Goal: Information Seeking & Learning: Compare options

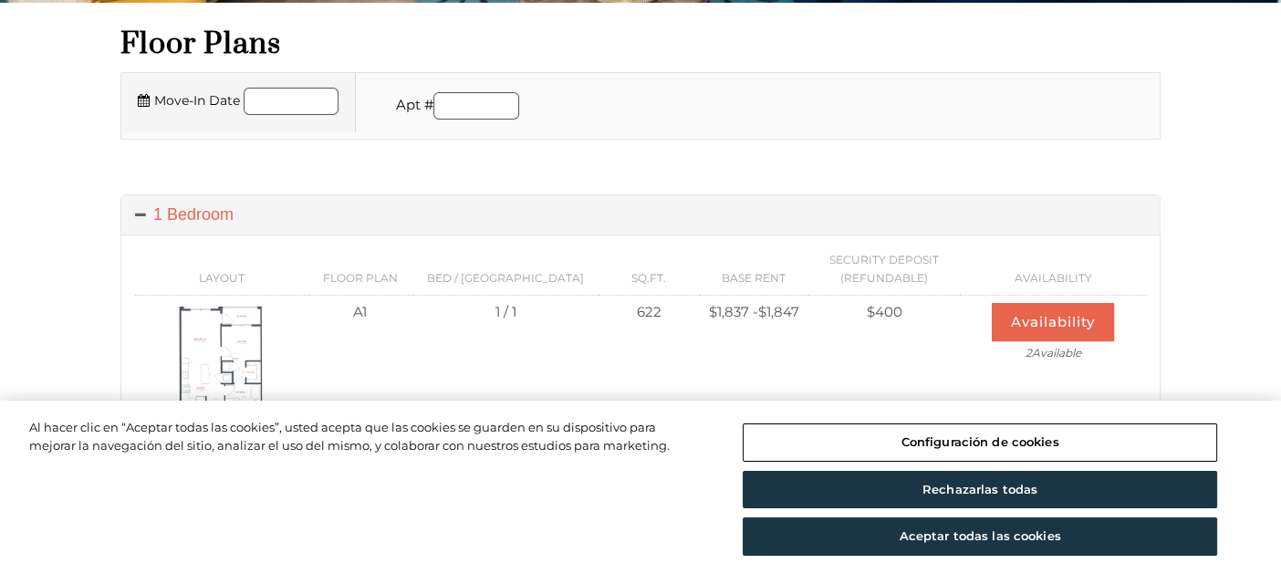
scroll to position [275, 0]
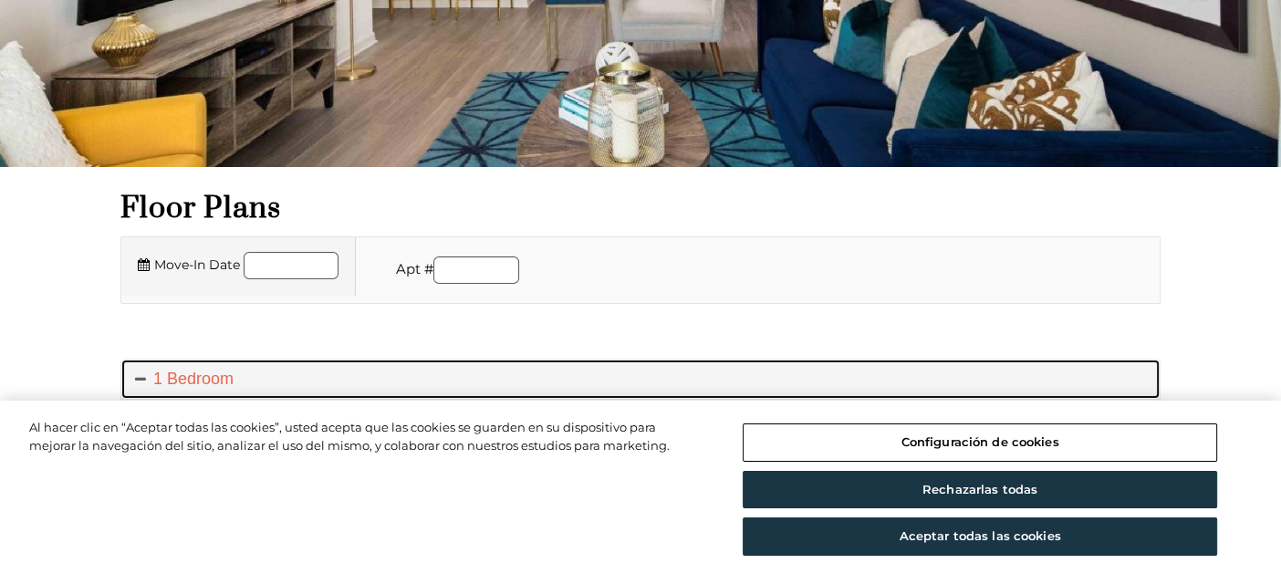
click at [139, 375] on span at bounding box center [144, 378] width 18 height 18
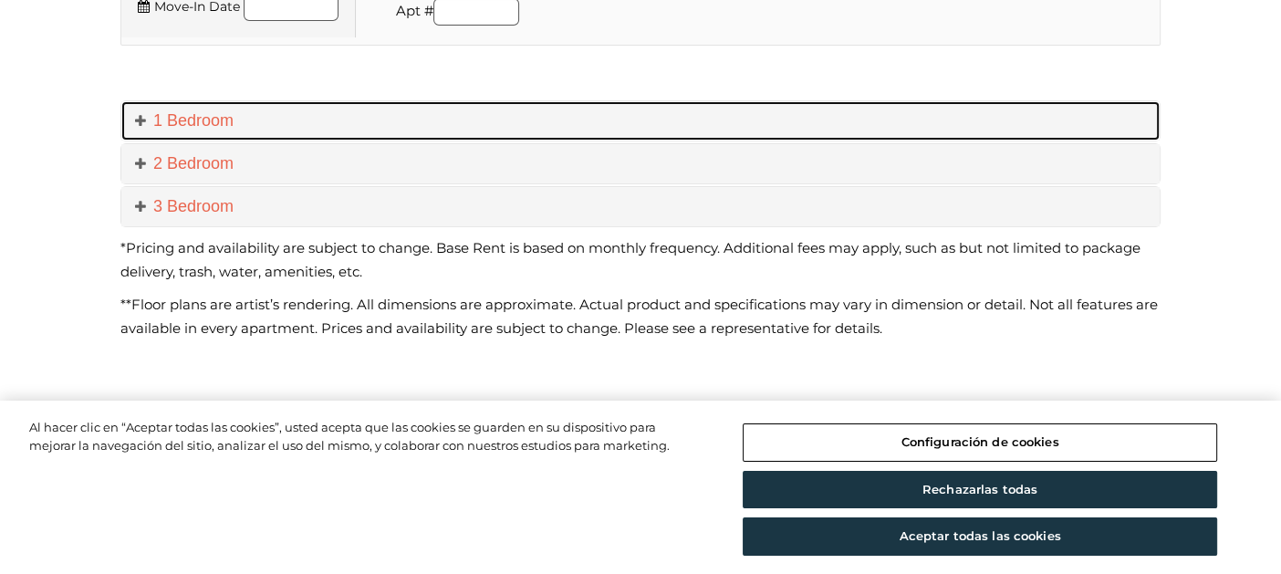
scroll to position [549, 0]
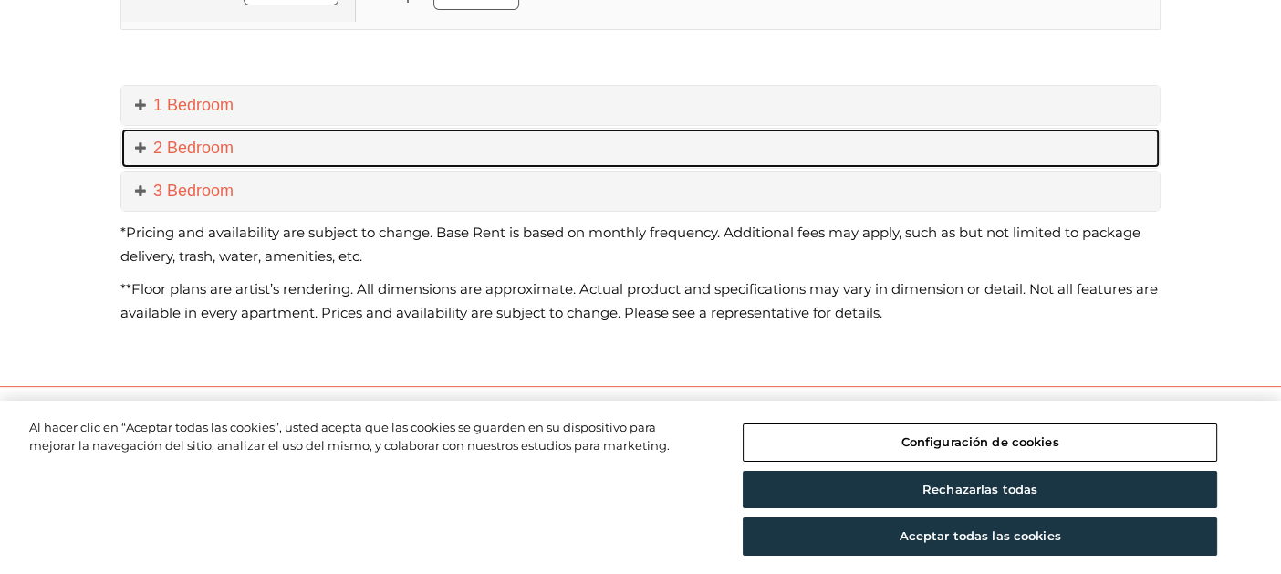
click at [137, 144] on span at bounding box center [144, 148] width 18 height 18
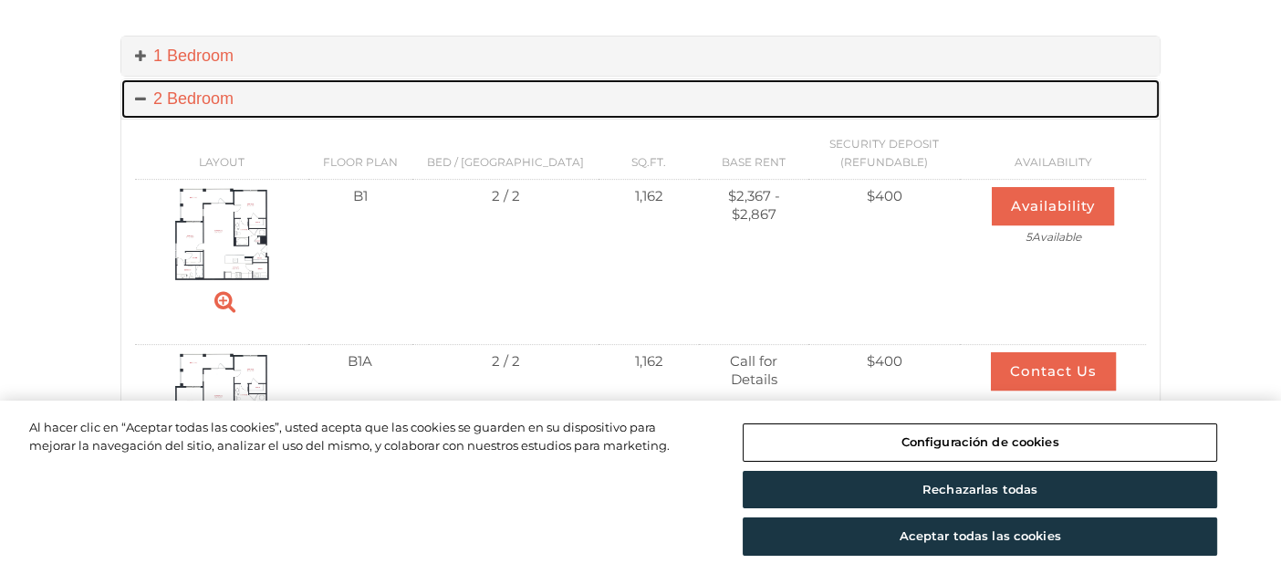
scroll to position [602, 0]
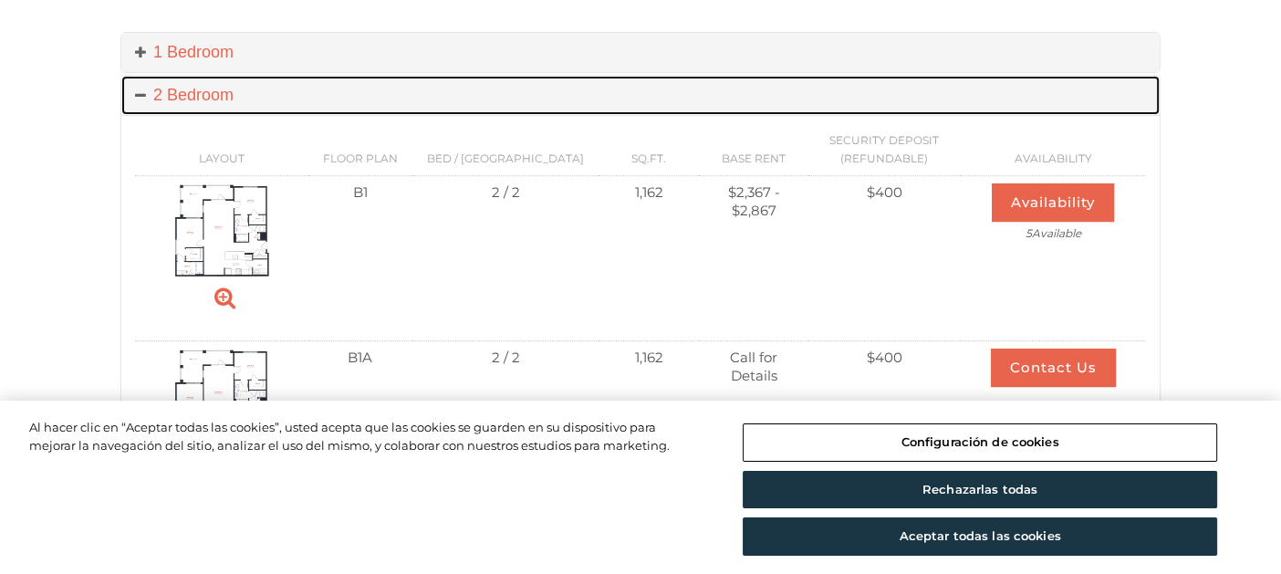
click at [137, 95] on span at bounding box center [144, 95] width 18 height 18
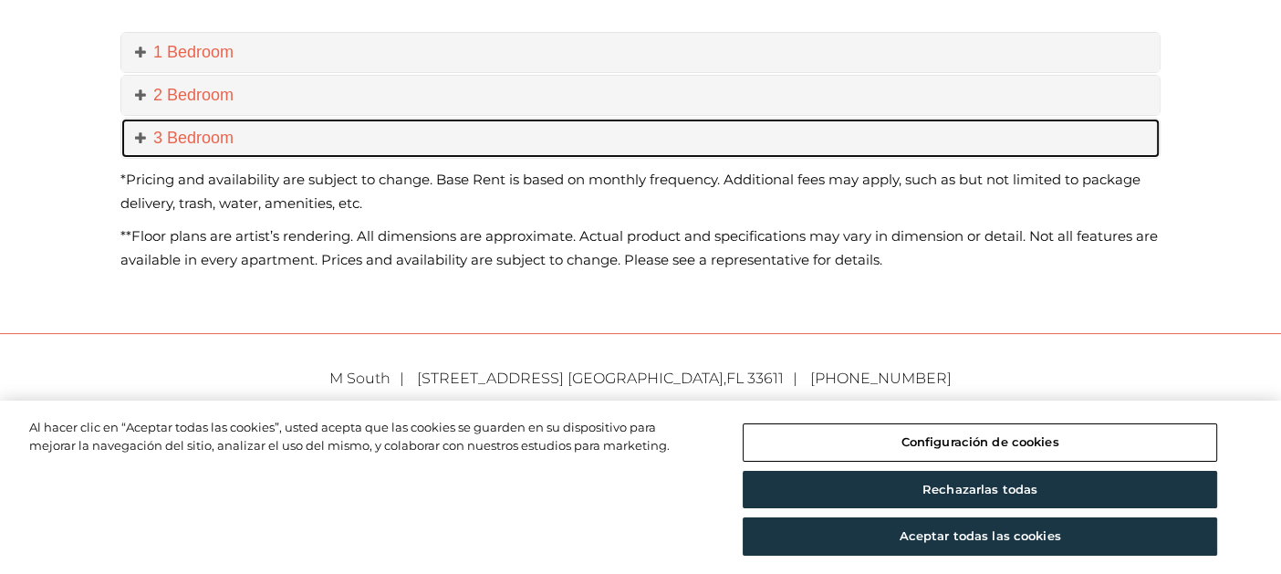
click at [144, 137] on span at bounding box center [144, 138] width 18 height 18
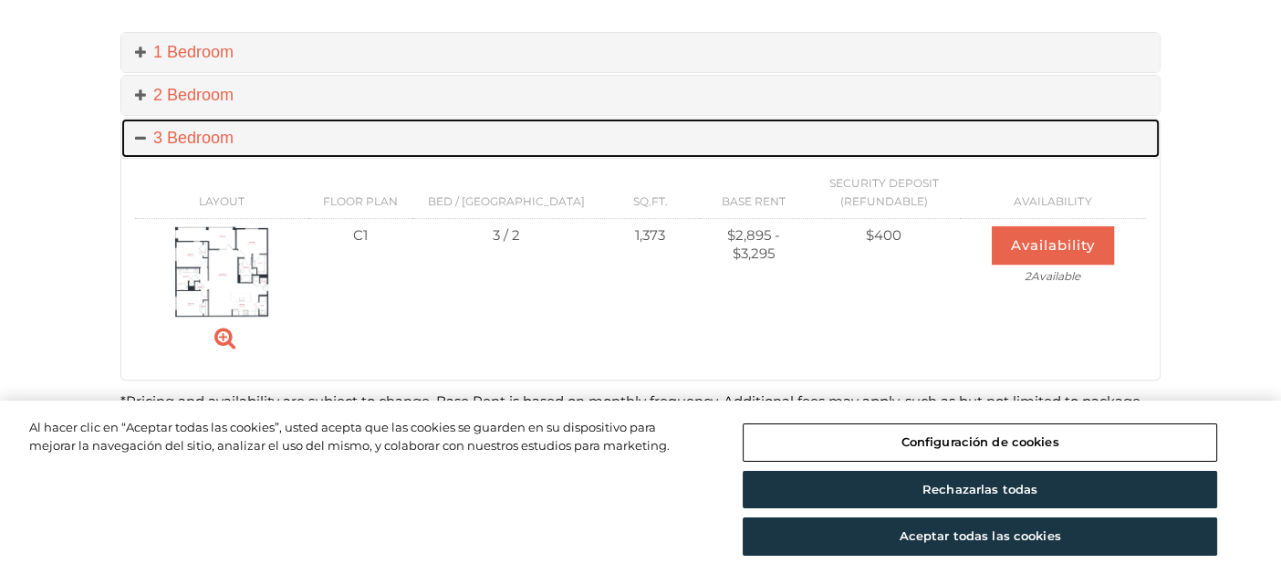
click at [135, 138] on span at bounding box center [144, 138] width 18 height 18
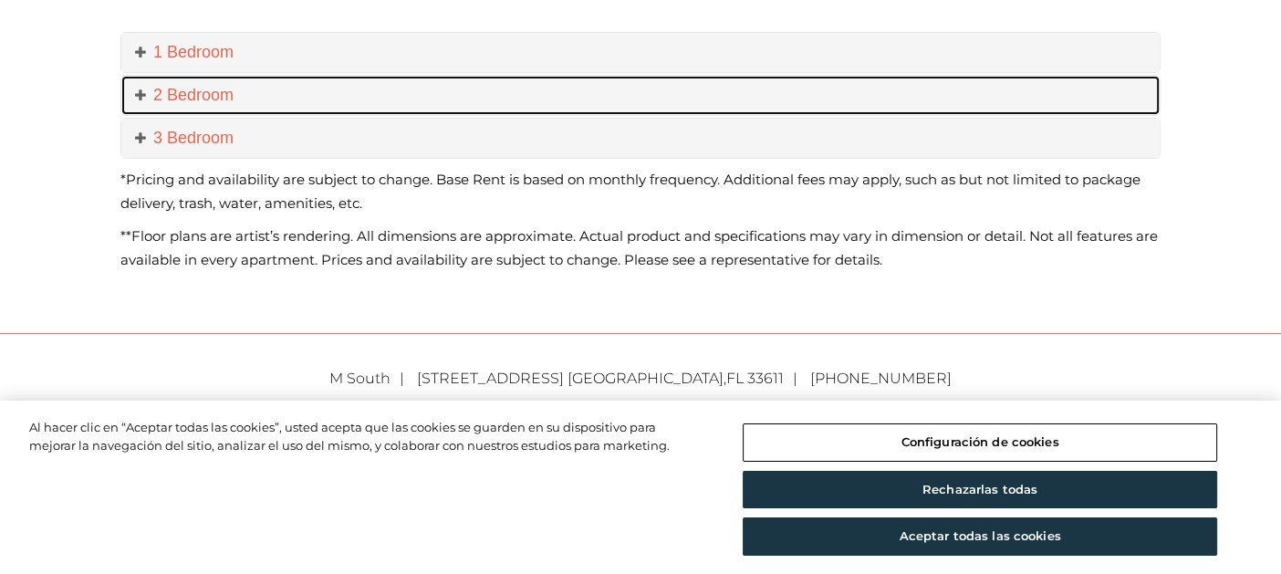
click at [144, 93] on span at bounding box center [144, 95] width 18 height 18
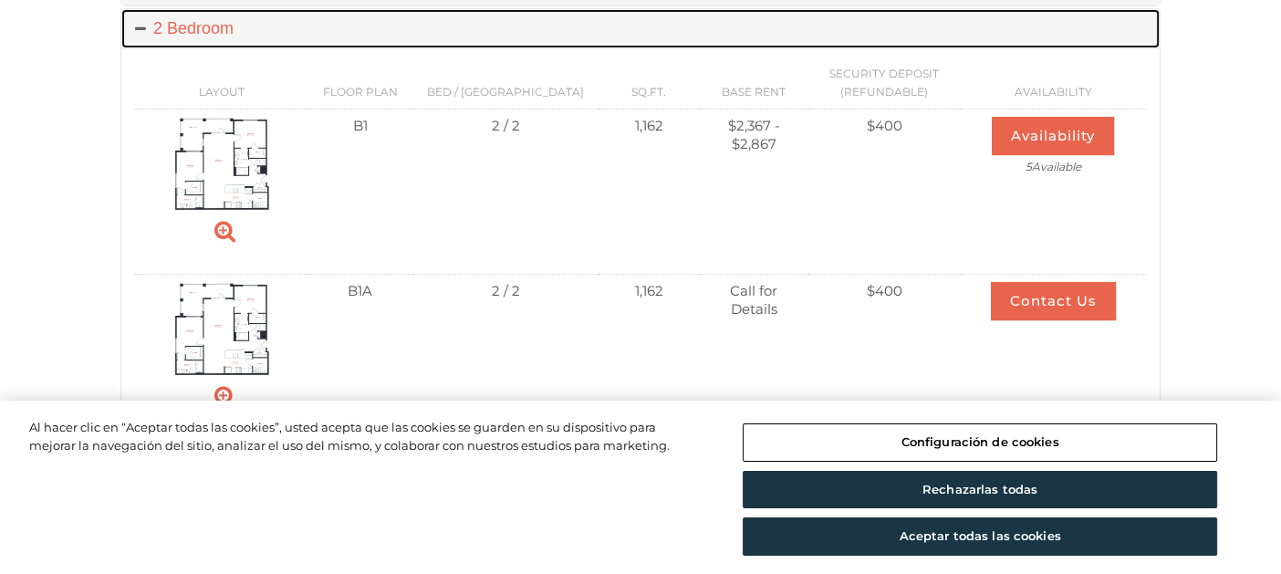
scroll to position [638, 0]
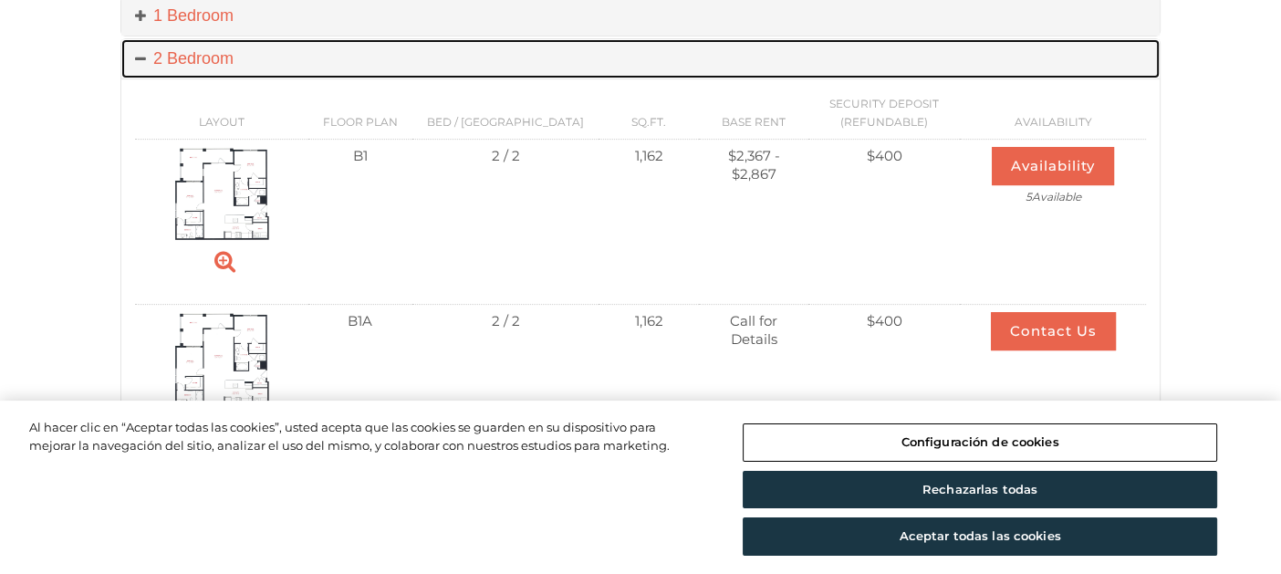
click at [136, 58] on span at bounding box center [144, 58] width 18 height 18
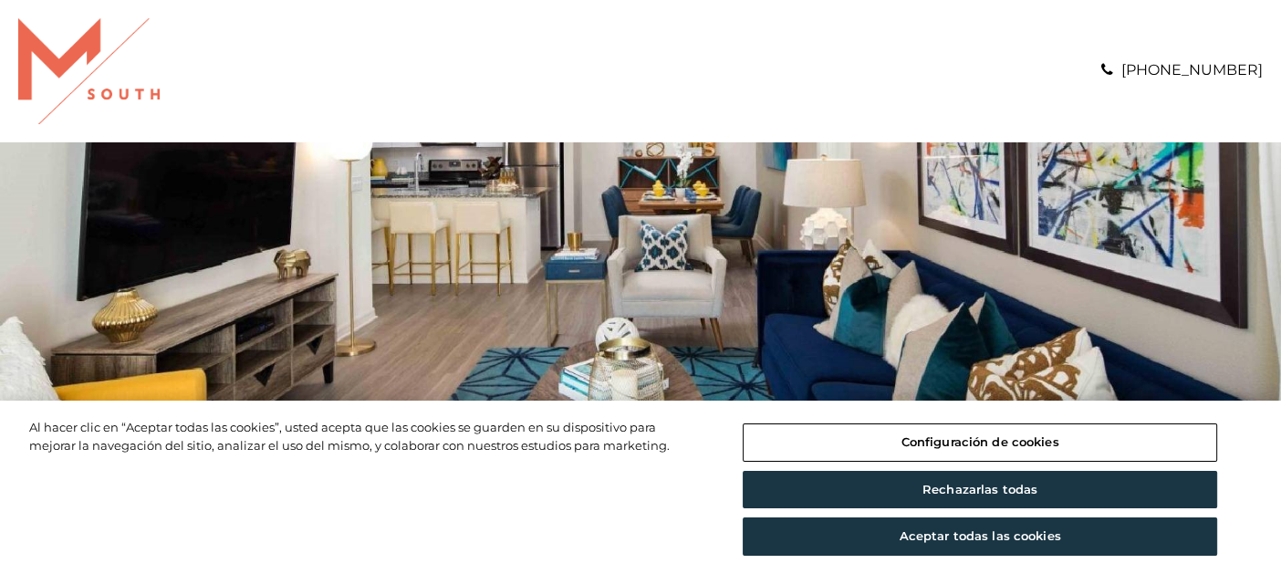
scroll to position [614, 0]
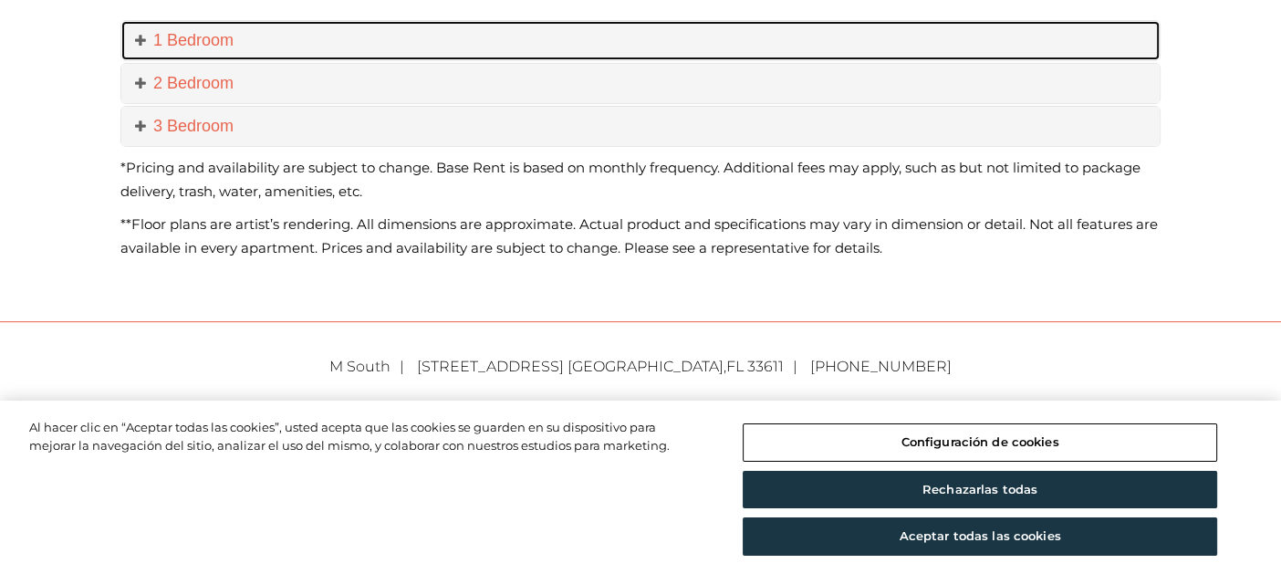
click at [141, 38] on span at bounding box center [144, 40] width 18 height 18
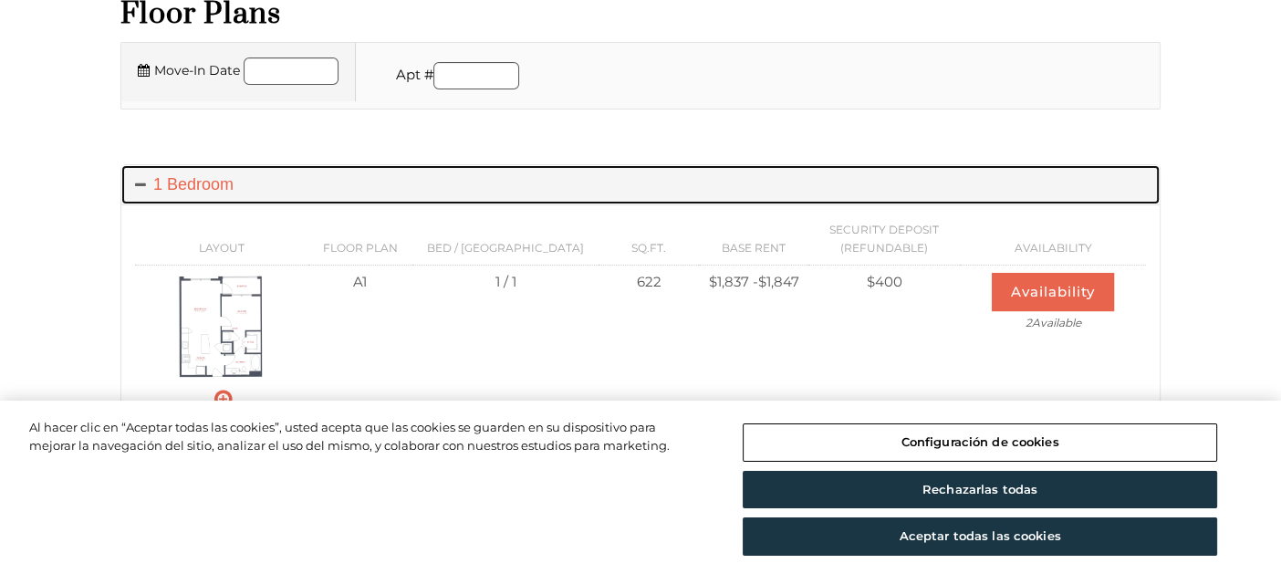
scroll to position [275, 0]
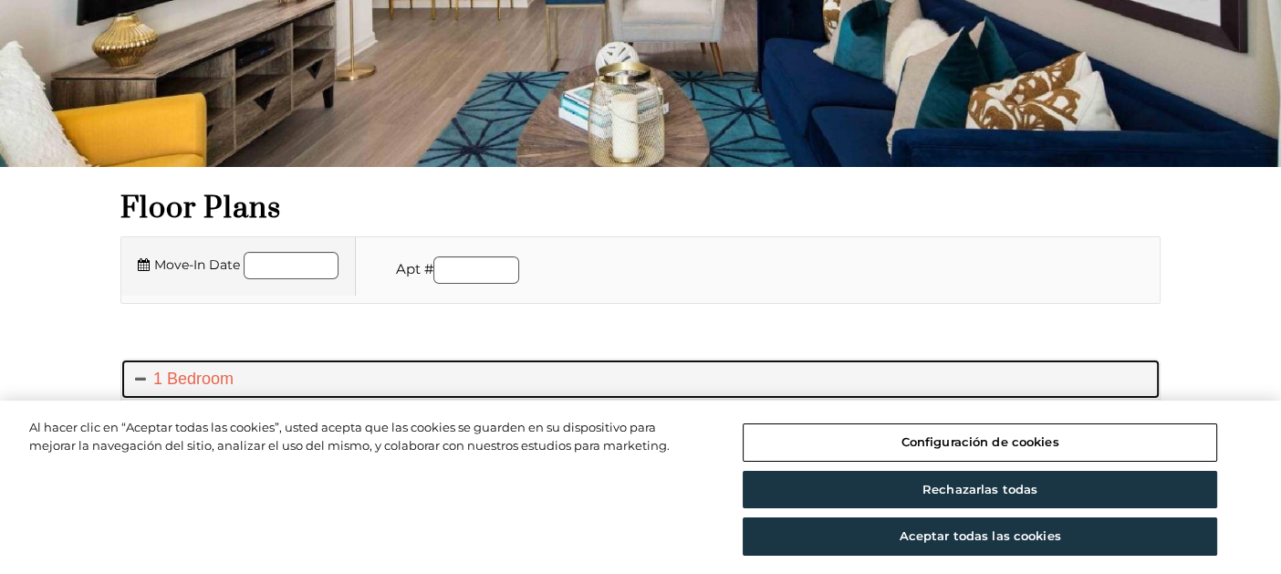
click at [133, 373] on link "1 Bedroom" at bounding box center [640, 378] width 1038 height 39
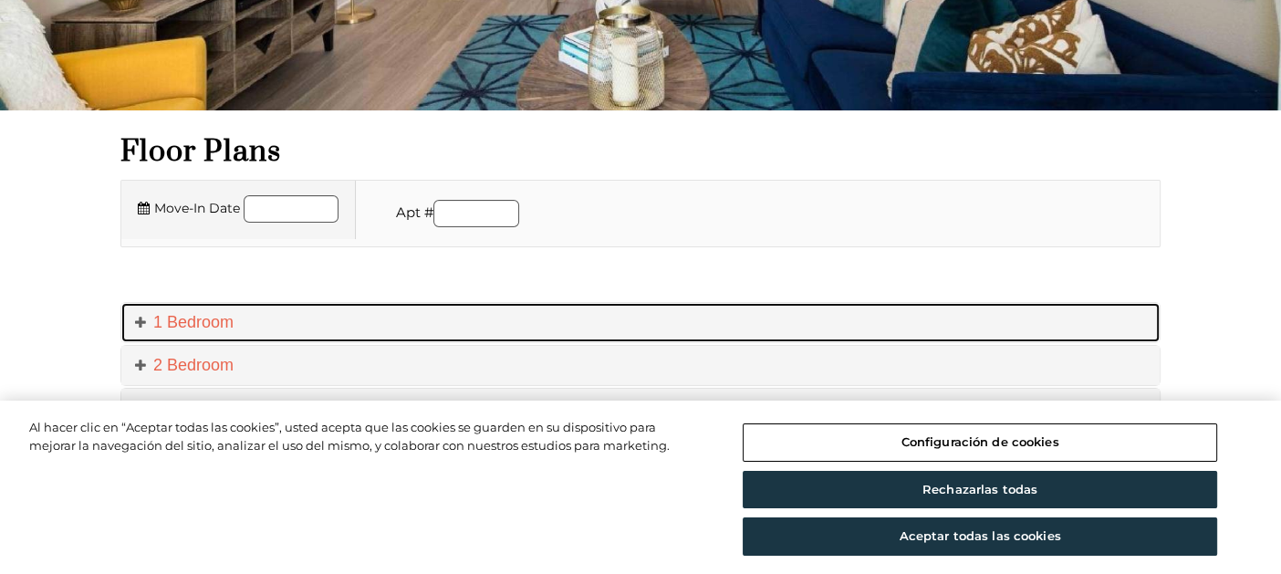
scroll to position [458, 0]
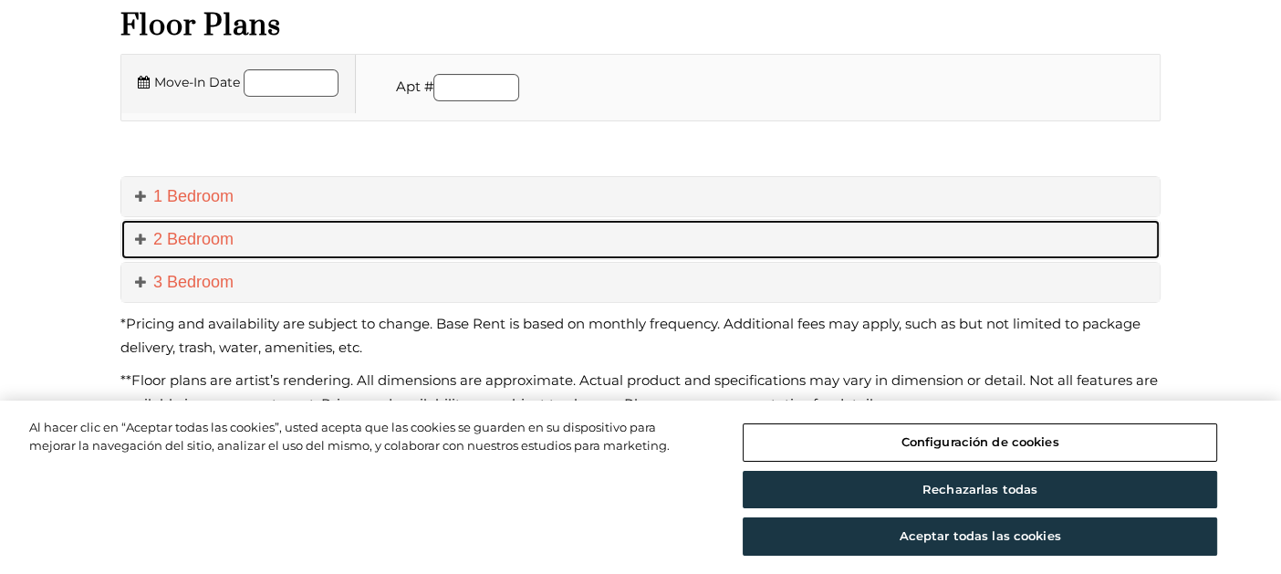
click at [142, 239] on span at bounding box center [144, 239] width 18 height 18
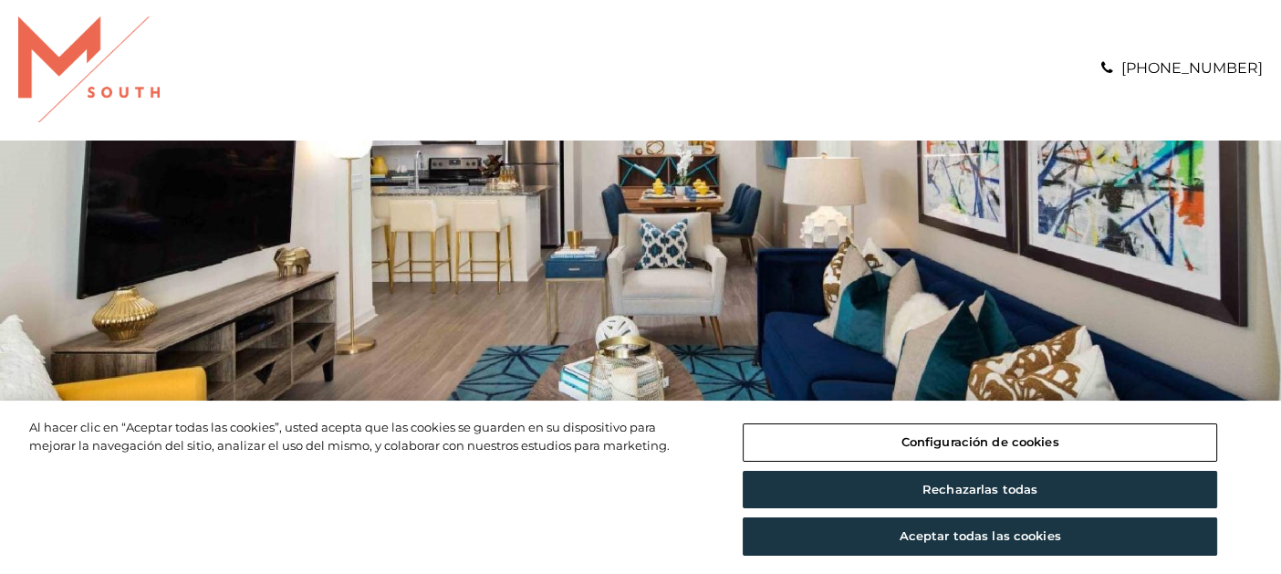
scroll to position [0, 0]
